Goal: Information Seeking & Learning: Compare options

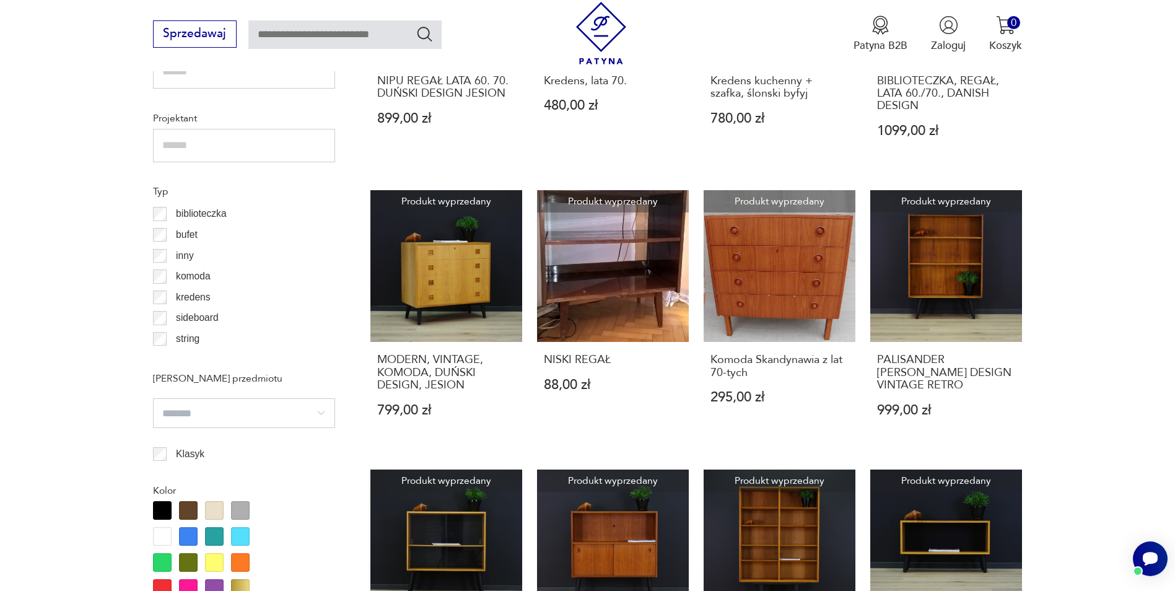
scroll to position [1280, 0]
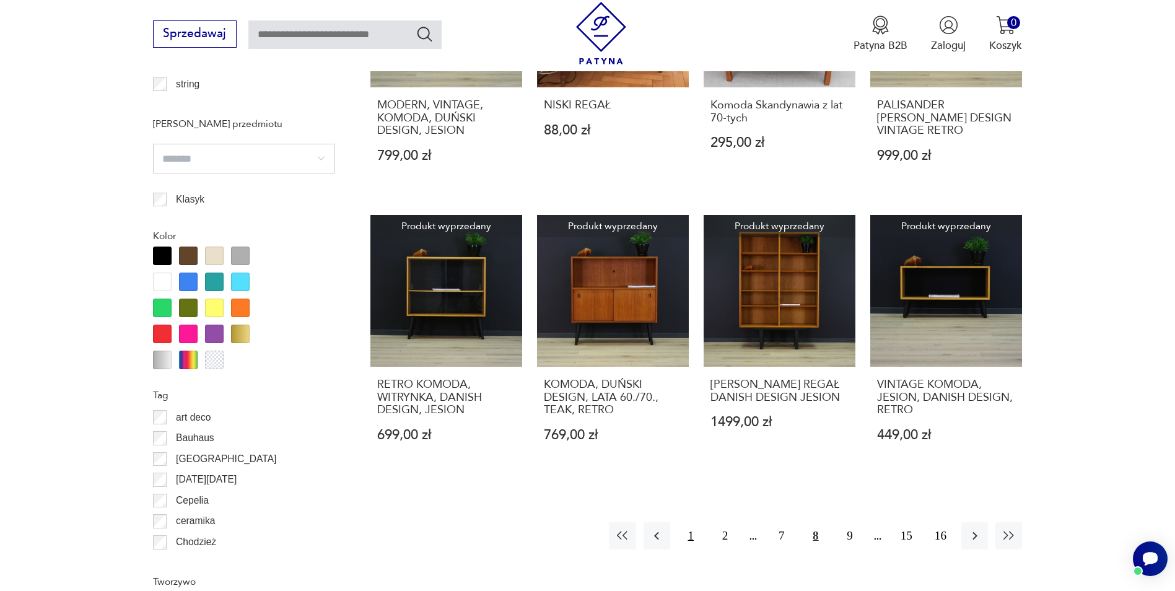
click at [693, 537] on button "1" at bounding box center [691, 535] width 27 height 27
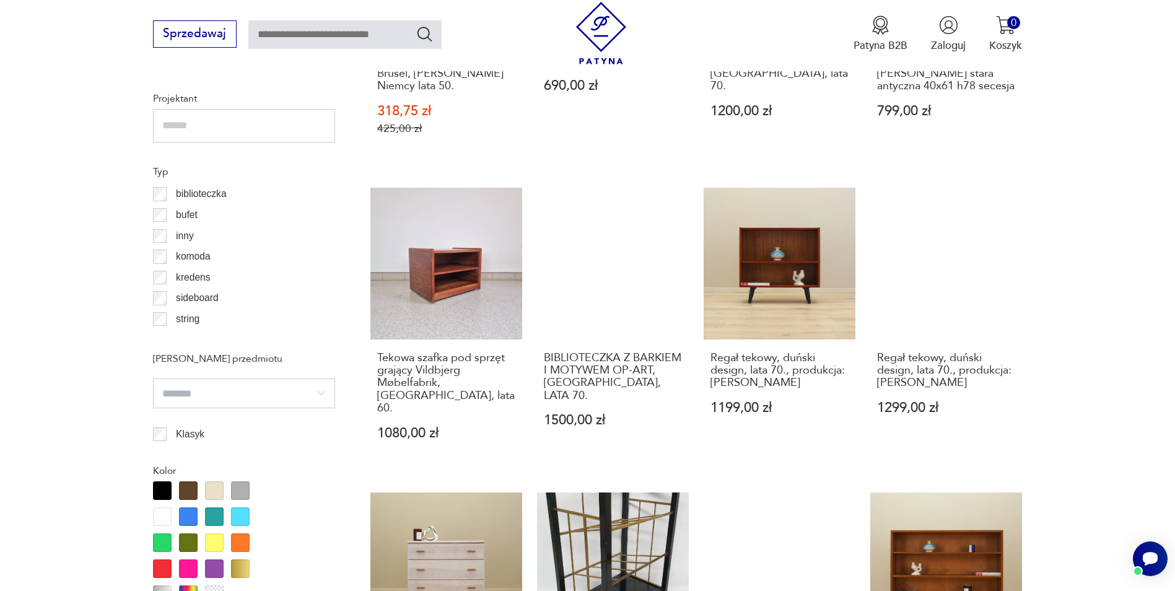
scroll to position [1280, 0]
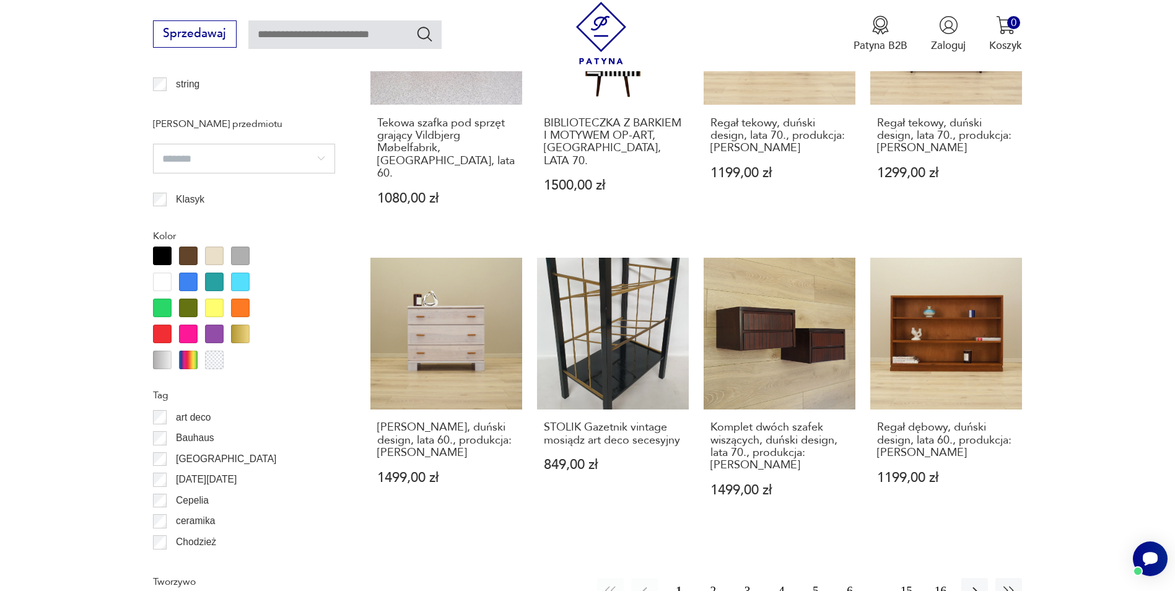
click at [714, 578] on button "2" at bounding box center [713, 591] width 27 height 27
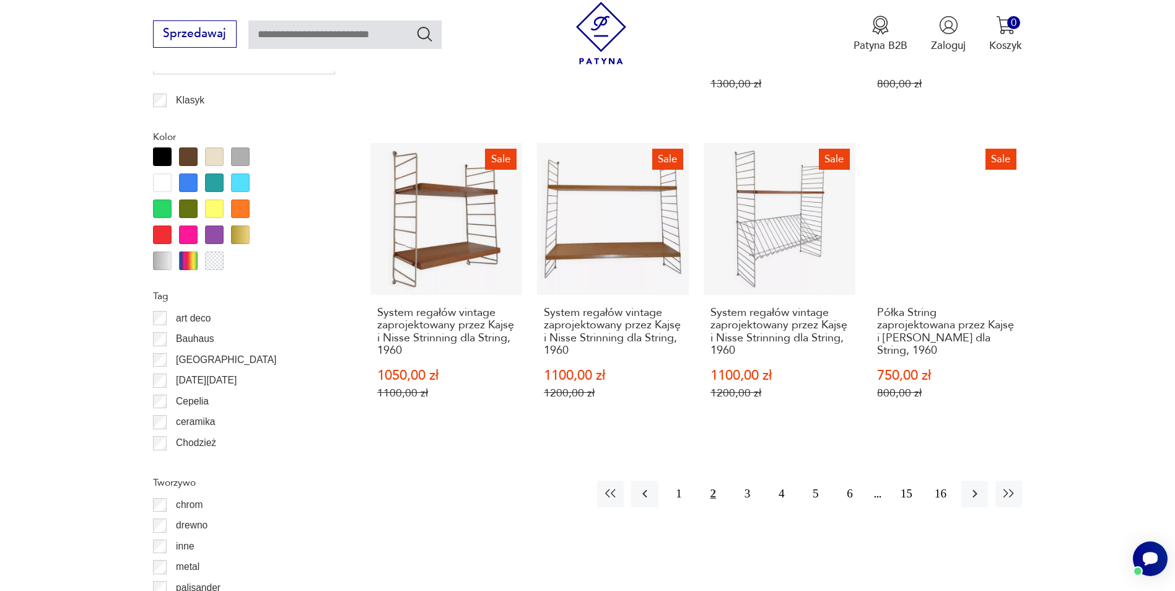
scroll to position [1590, 0]
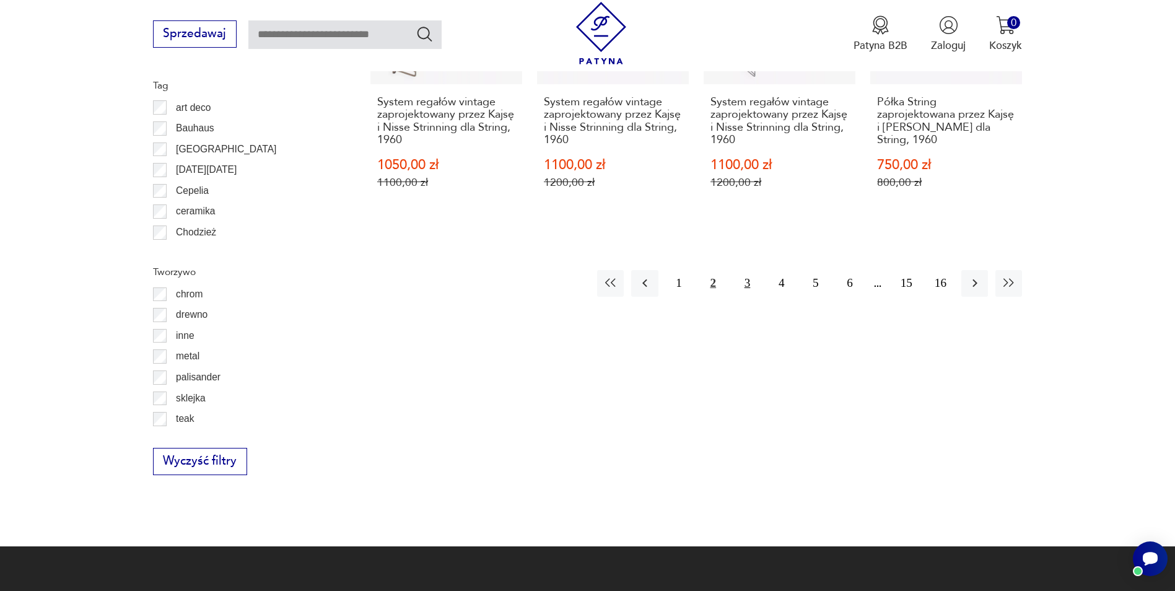
click at [742, 286] on button "3" at bounding box center [747, 283] width 27 height 27
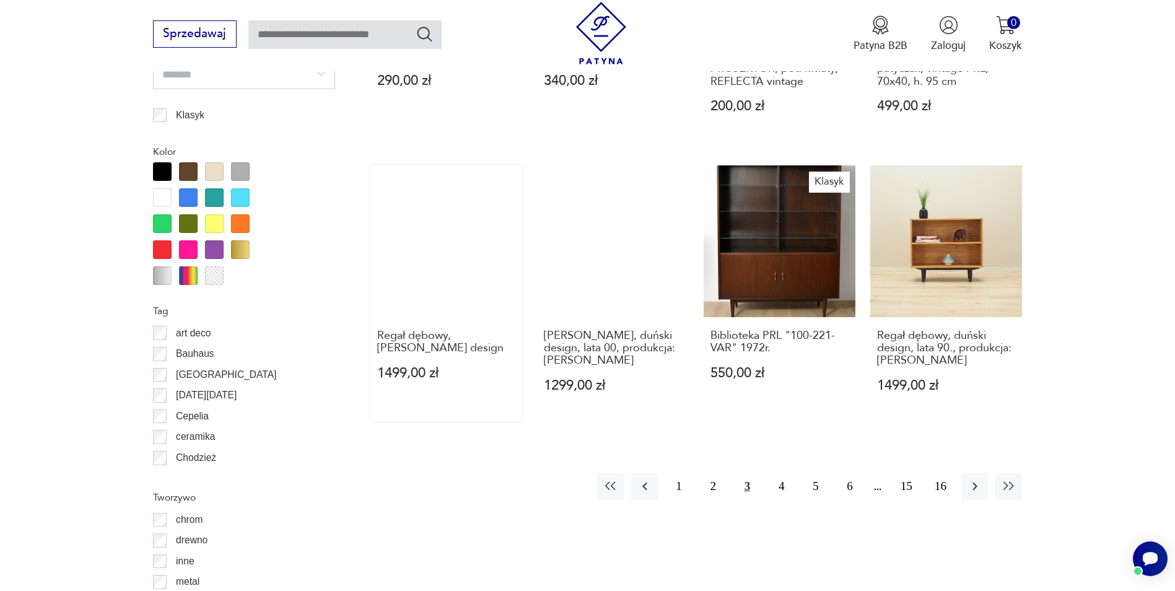
scroll to position [1528, 0]
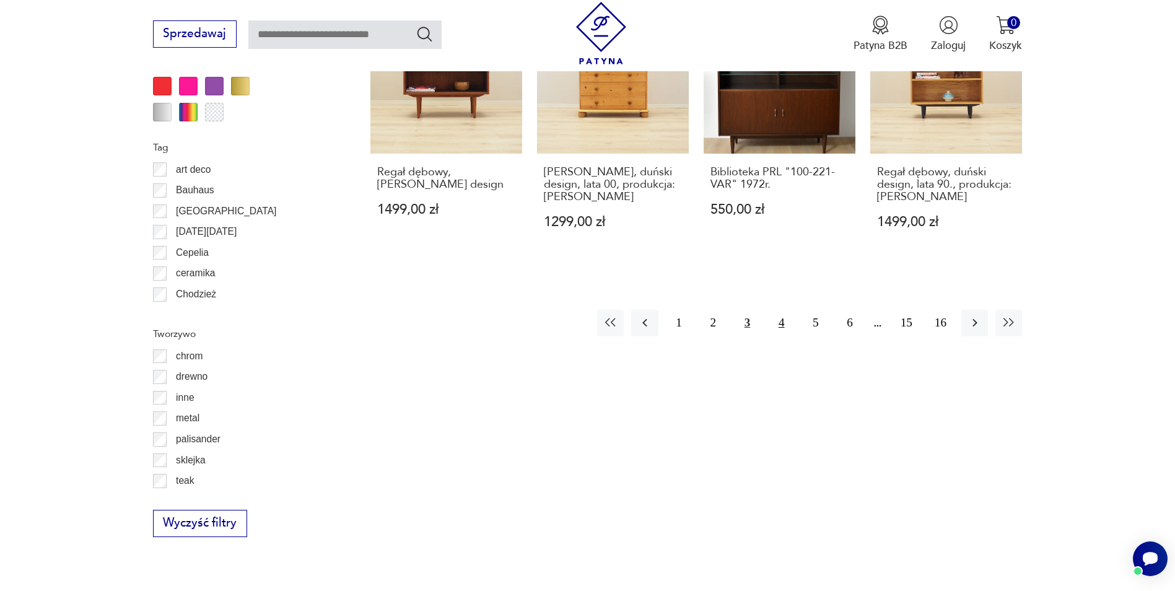
click at [780, 325] on button "4" at bounding box center [781, 323] width 27 height 27
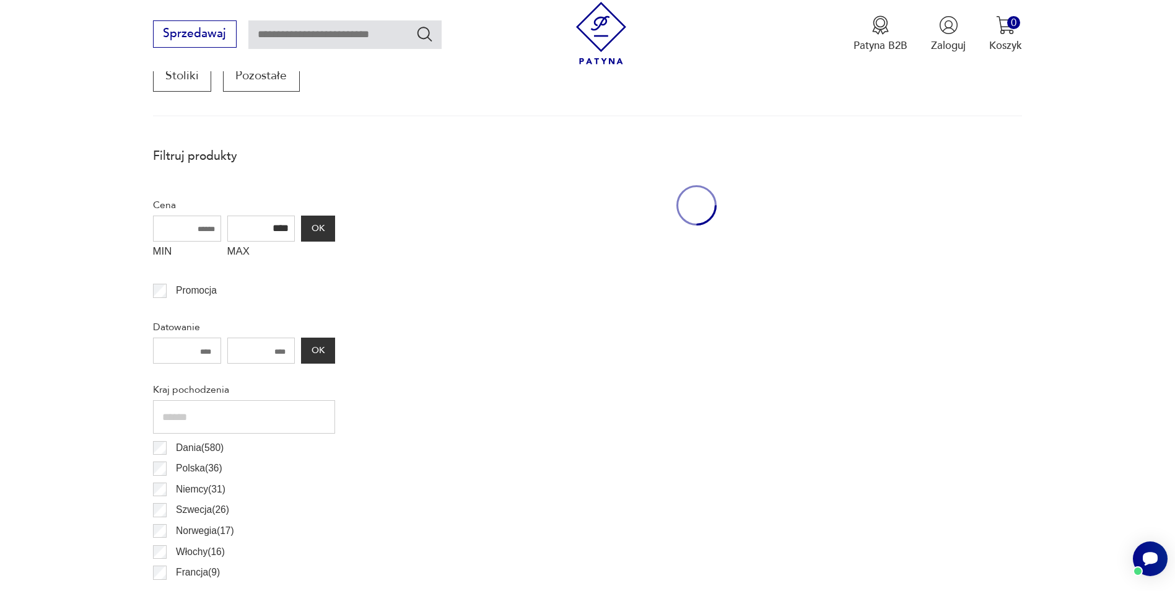
scroll to position [413, 0]
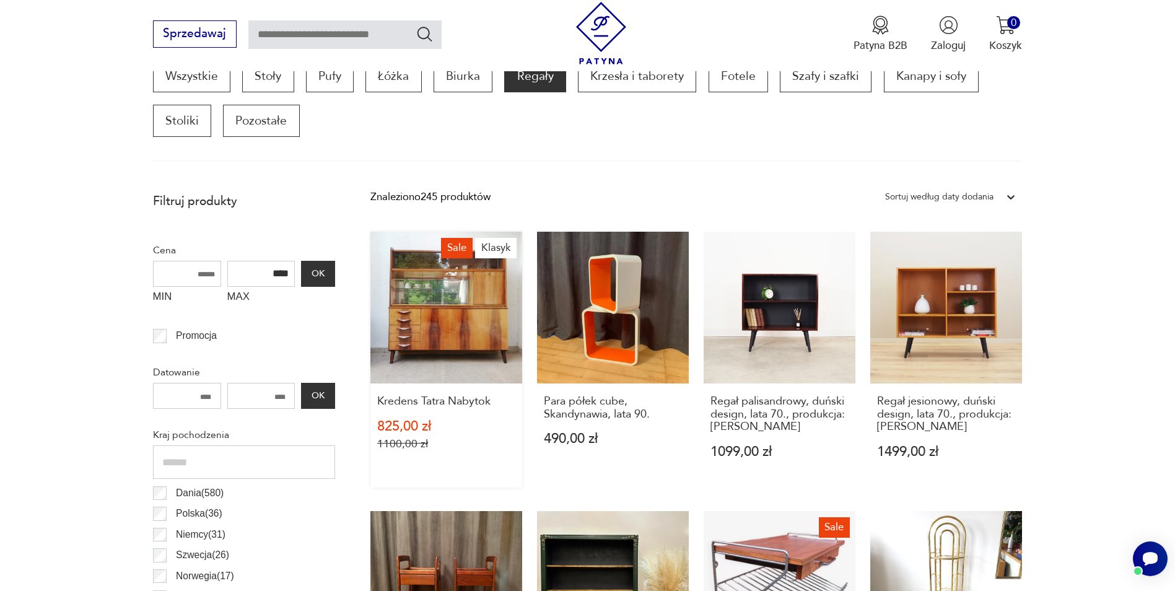
click at [436, 329] on link "Sale Klasyk Kredens Tatra Nabytok 825,00 zł 1100,00 zł" at bounding box center [446, 359] width 152 height 255
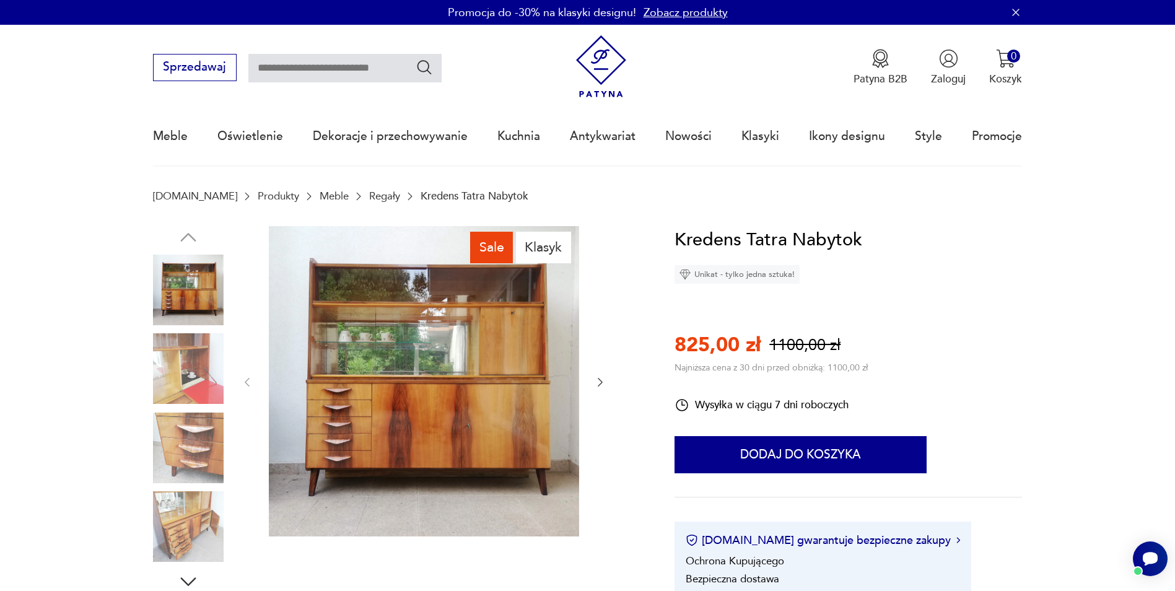
click at [185, 360] on img at bounding box center [188, 368] width 71 height 71
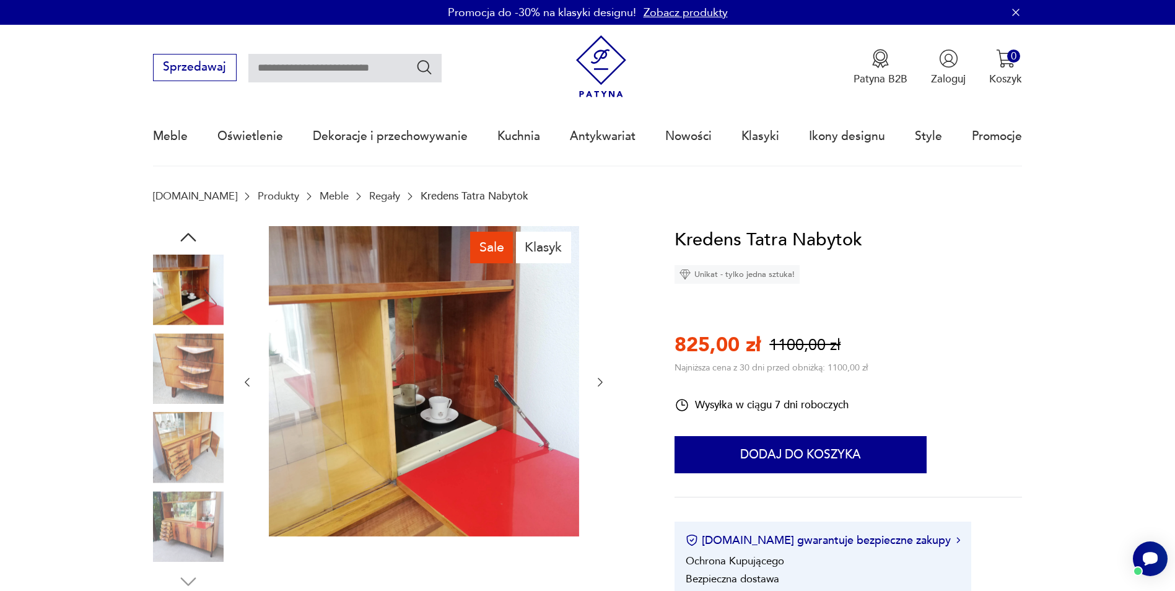
click at [191, 377] on img at bounding box center [188, 368] width 71 height 71
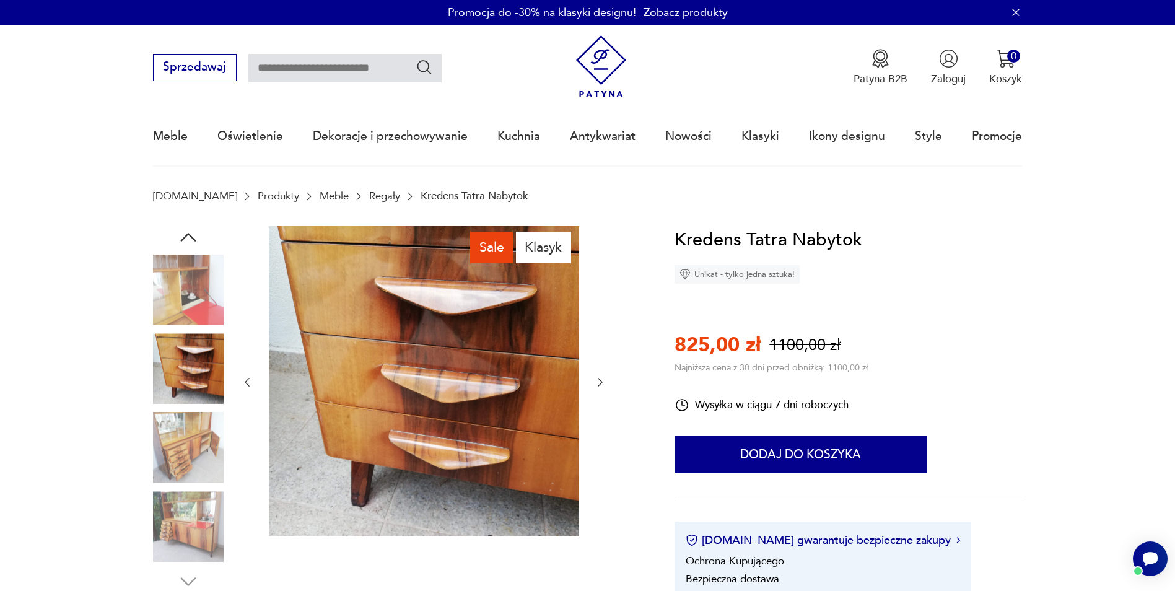
click at [204, 447] on img at bounding box center [188, 448] width 71 height 71
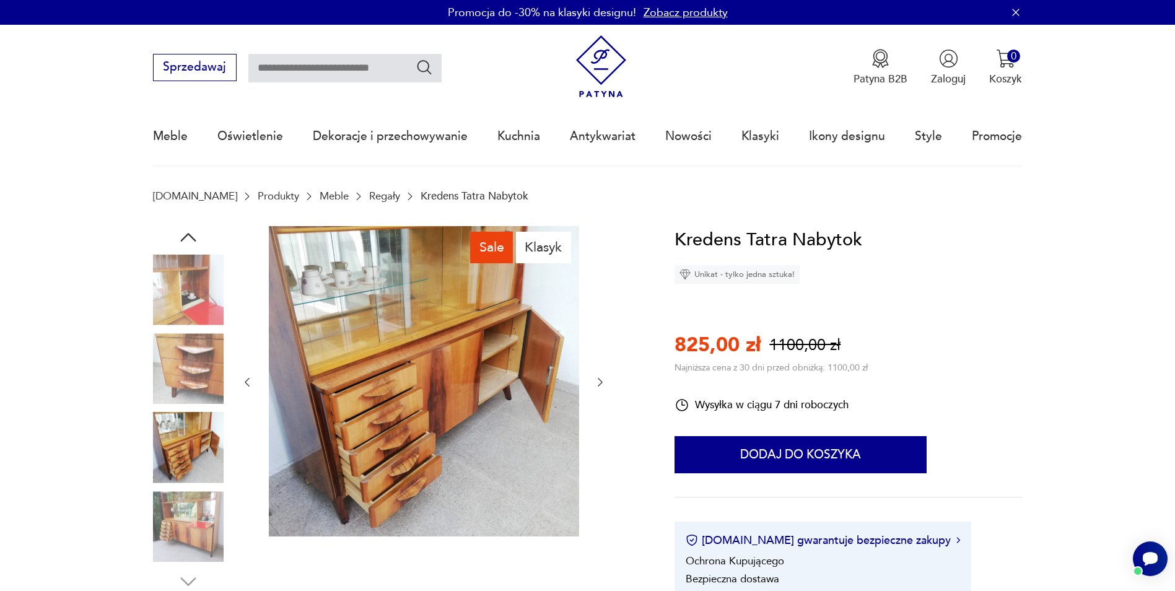
click at [198, 503] on img at bounding box center [188, 526] width 71 height 71
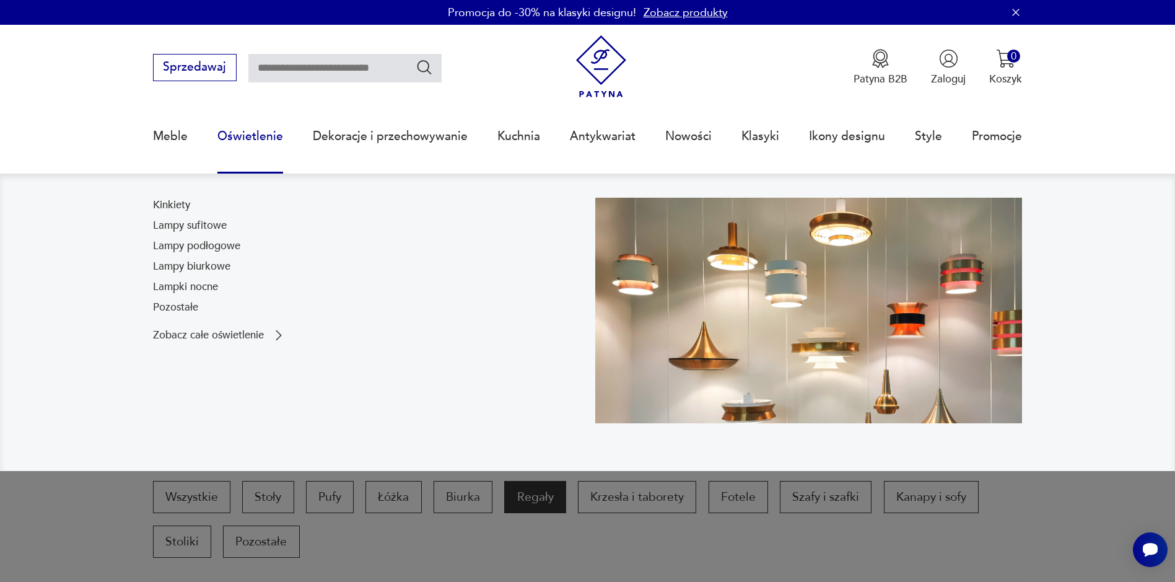
click at [250, 142] on link "Oświetlenie" at bounding box center [250, 136] width 66 height 57
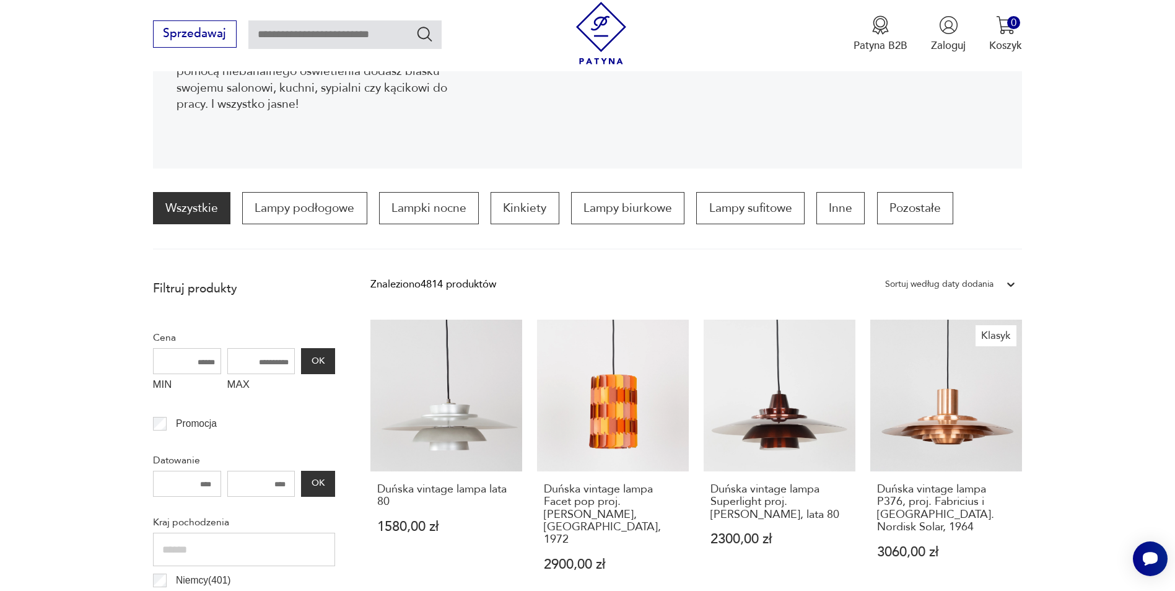
scroll to position [289, 0]
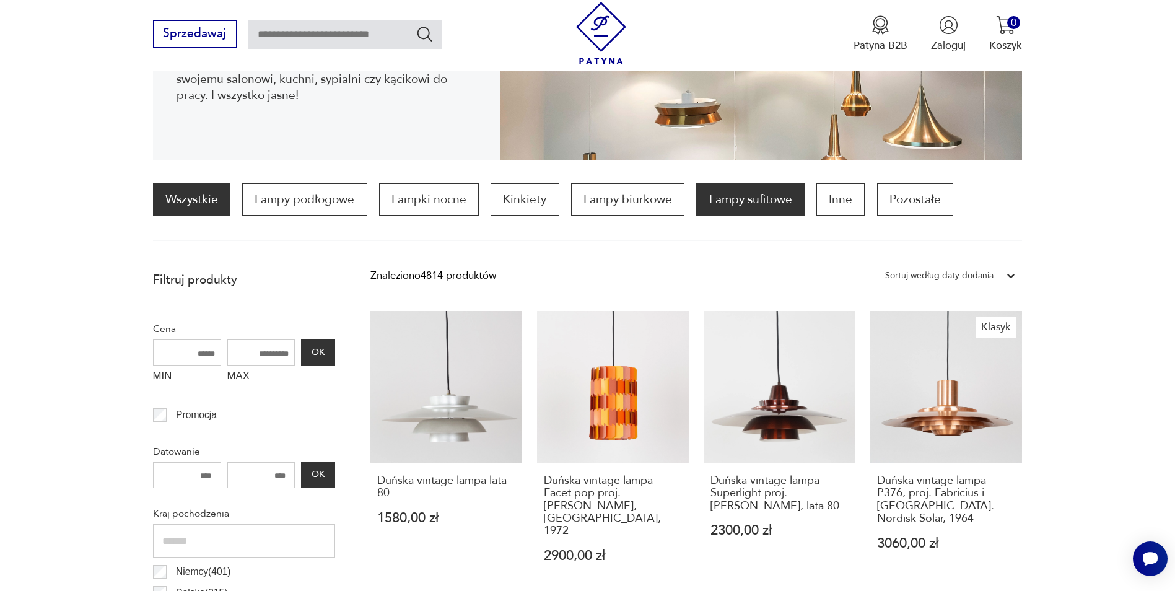
click at [761, 203] on p "Lampy sufitowe" at bounding box center [750, 199] width 108 height 32
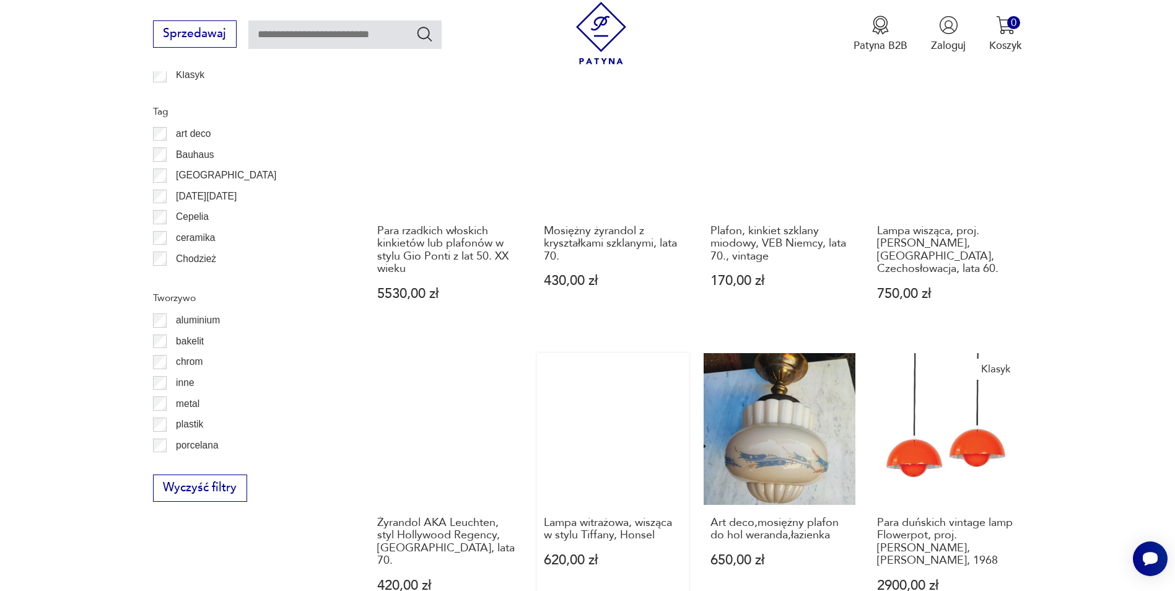
scroll to position [1421, 0]
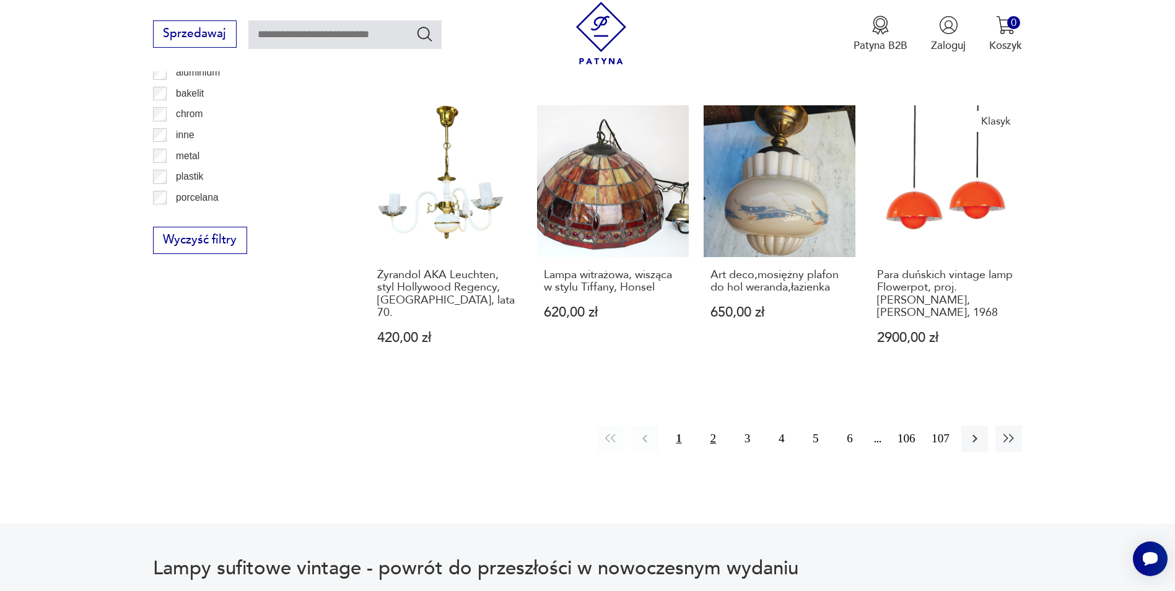
click at [716, 426] on button "2" at bounding box center [713, 439] width 27 height 27
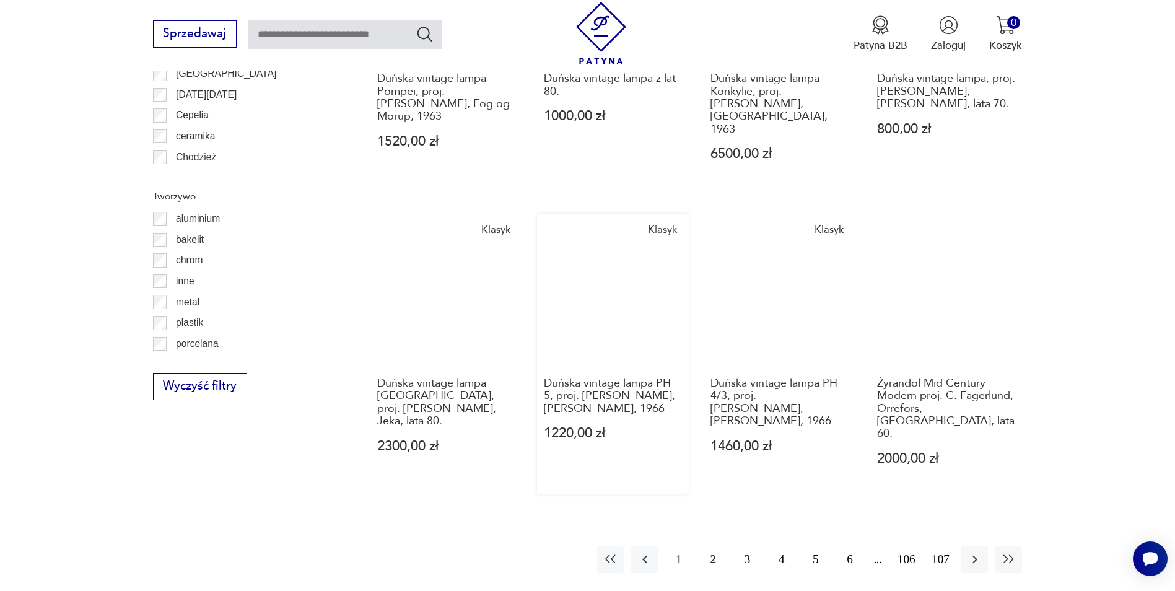
scroll to position [1297, 0]
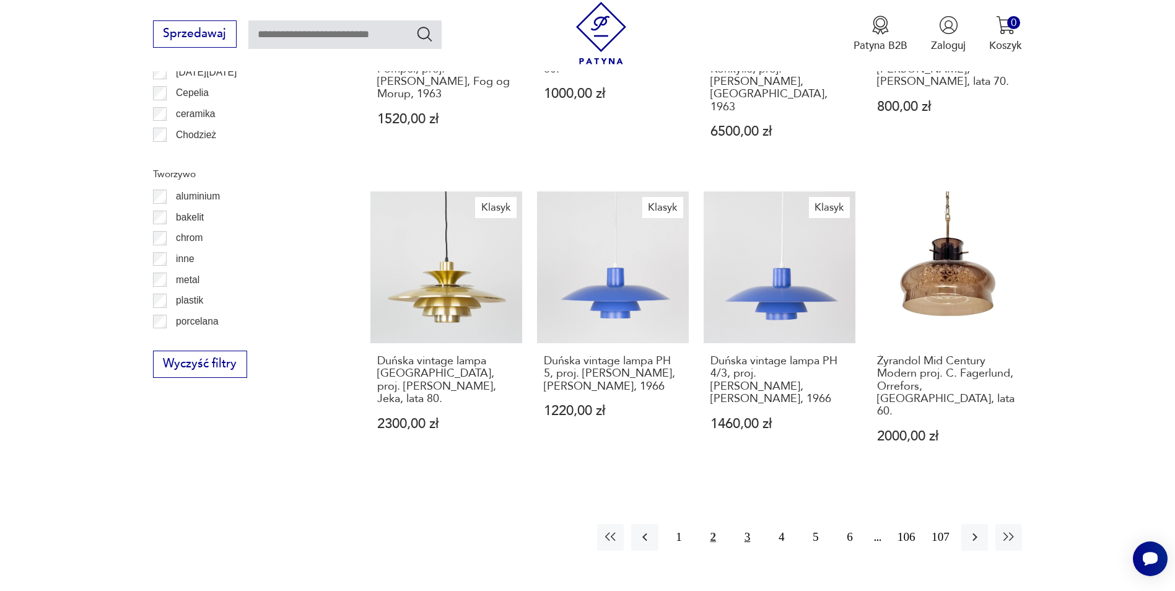
click at [747, 524] on button "3" at bounding box center [747, 537] width 27 height 27
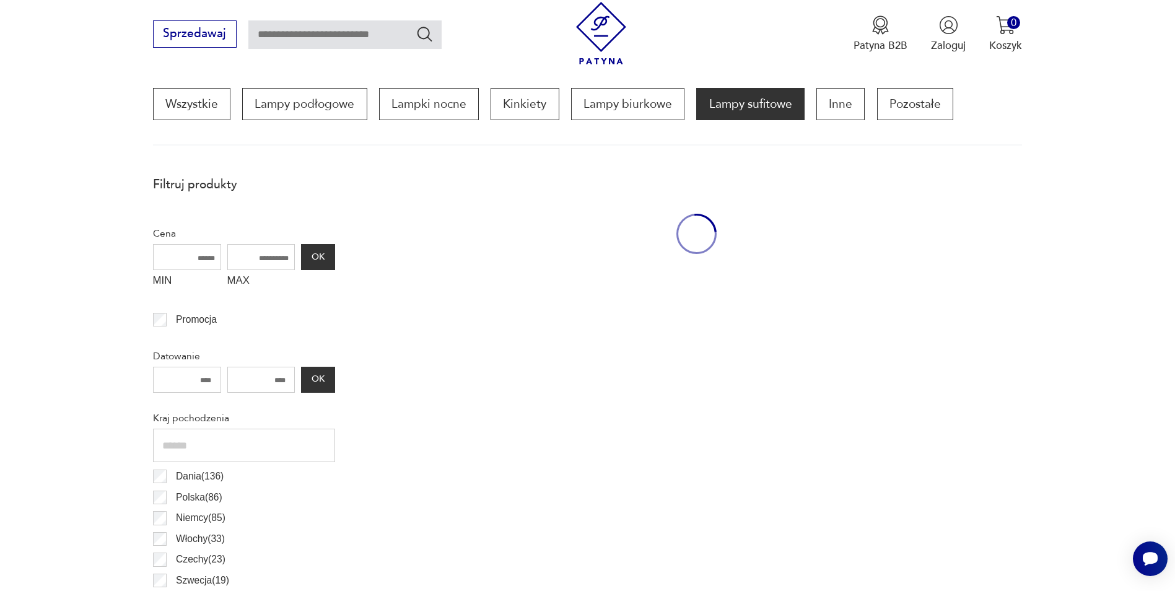
scroll to position [368, 0]
